Goal: Check status: Check status

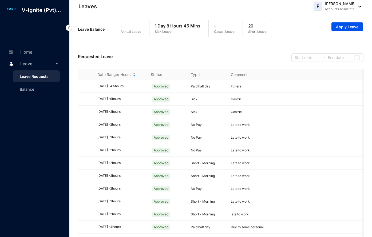
click at [43, 63] on span "Leave" at bounding box center [37, 63] width 34 height 11
click at [41, 69] on span "Leave" at bounding box center [37, 63] width 34 height 11
click at [300, 58] on input at bounding box center [307, 58] width 25 height 6
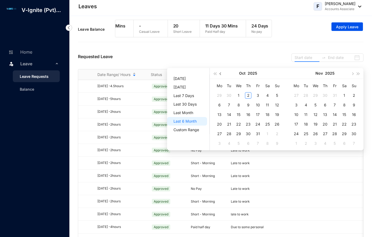
click at [221, 74] on span "button" at bounding box center [221, 73] width 3 height 3
type input "2025-08-01"
click at [258, 95] on div "1" at bounding box center [258, 95] width 6 height 6
click at [349, 61] on input at bounding box center [340, 58] width 25 height 6
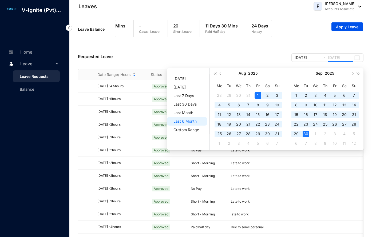
click at [306, 132] on div "30" at bounding box center [306, 134] width 6 height 6
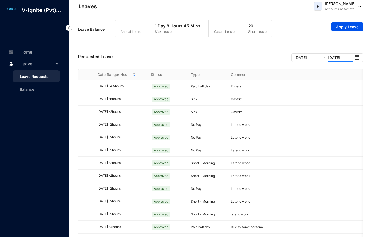
type input "2025-09-30"
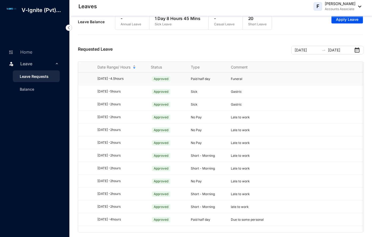
scroll to position [11, 0]
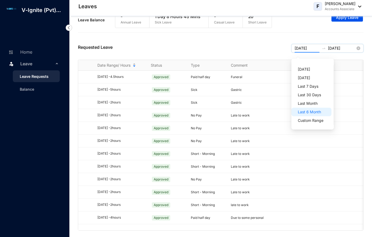
click at [314, 48] on input "2025-08-01" at bounding box center [307, 48] width 25 height 6
click at [302, 109] on span "Last 6 Month" at bounding box center [312, 112] width 29 height 9
type input "2025-05-01"
type input "2025-10-02"
click at [271, 55] on div "Requested Leave 2025-05-01 2025-10-02" at bounding box center [221, 47] width 286 height 24
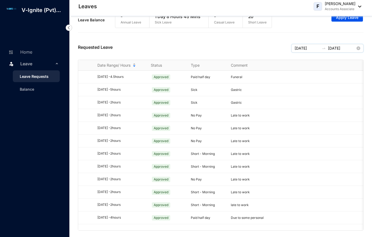
click at [312, 50] on input "2025-05-01" at bounding box center [307, 48] width 25 height 6
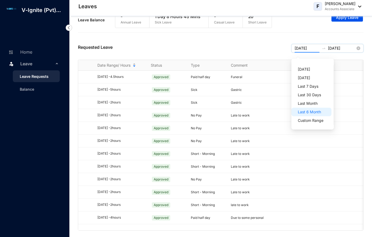
click at [312, 50] on input "2025-05-01" at bounding box center [307, 48] width 25 height 6
click at [303, 65] on span "Today" at bounding box center [312, 69] width 29 height 9
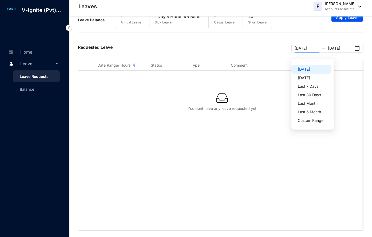
type input "2025-10-02"
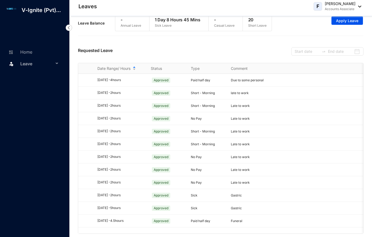
scroll to position [11, 0]
